Goal: Navigation & Orientation: Find specific page/section

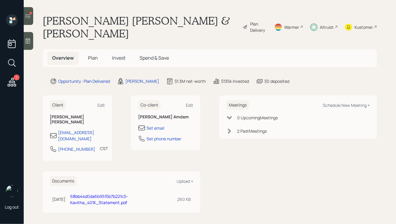
click at [326, 25] on div "Altruist" at bounding box center [327, 27] width 14 height 6
click at [116, 58] on span "Invest" at bounding box center [118, 58] width 13 height 7
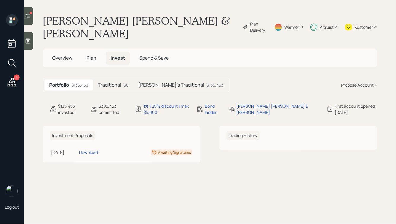
click at [113, 82] on h5 "Traditional" at bounding box center [109, 85] width 23 height 6
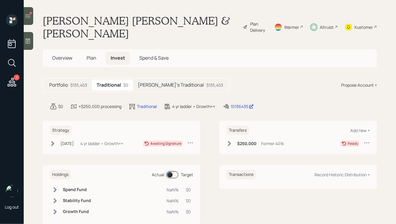
click at [162, 82] on h5 "[PERSON_NAME]'s Traditional" at bounding box center [171, 85] width 66 height 6
